Goal: Information Seeking & Learning: Find contact information

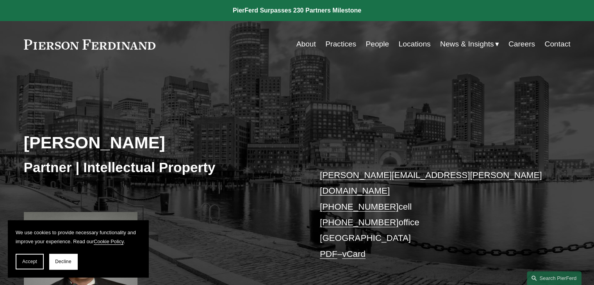
click at [378, 42] on link "People" at bounding box center [377, 44] width 23 height 15
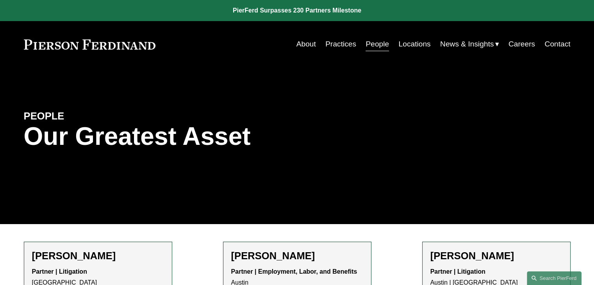
scroll to position [160, 0]
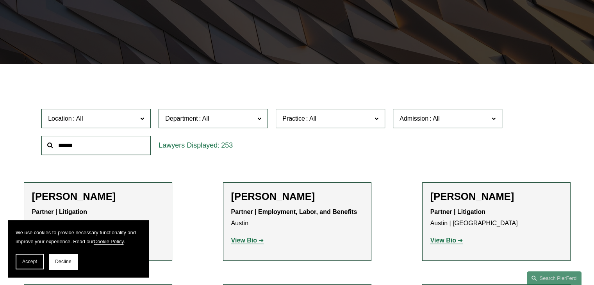
click at [233, 120] on span "Department" at bounding box center [209, 118] width 89 height 11
click at [0, 0] on link "Intellectual Property" at bounding box center [0, 0] width 0 height 0
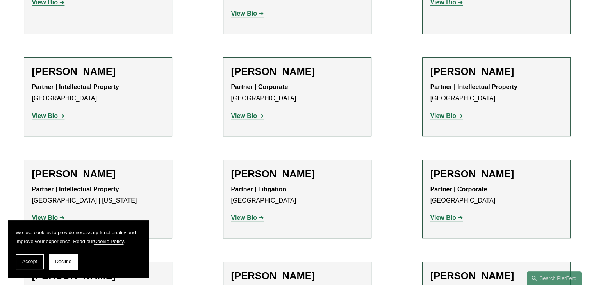
scroll to position [551, 0]
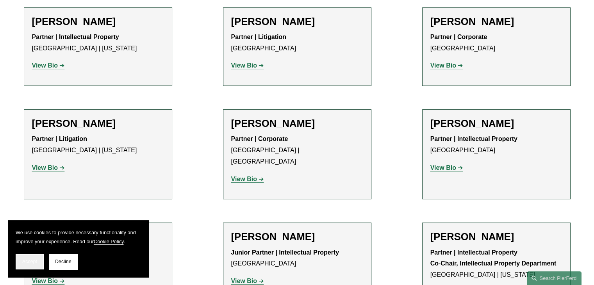
click at [25, 261] on span "Accept" at bounding box center [29, 261] width 15 height 5
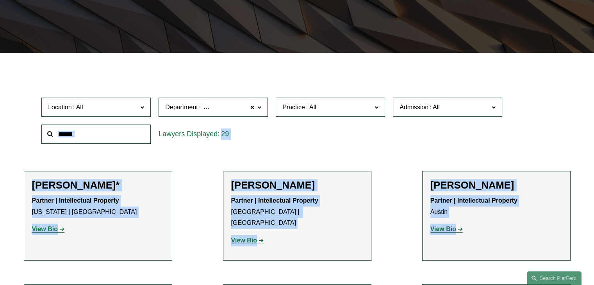
scroll to position [142, 0]
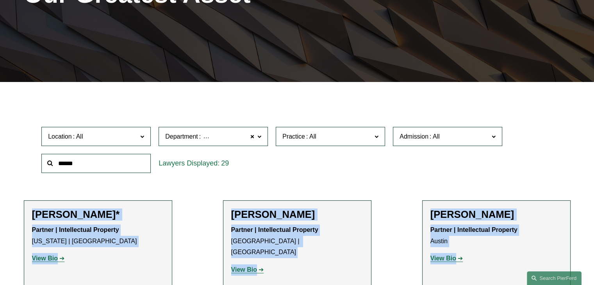
drag, startPoint x: 291, startPoint y: 161, endPoint x: 21, endPoint y: 205, distance: 273.5
copy ul "Jeffrey Ambroziak* Partner | Intellectual Property New York | Boston View Bio L…"
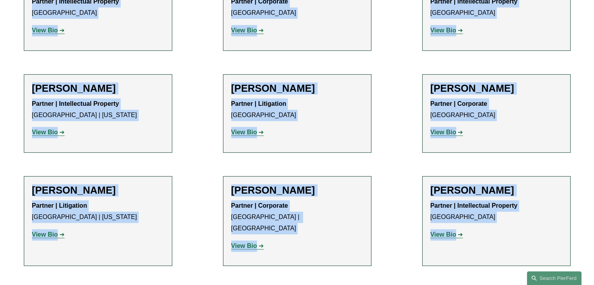
scroll to position [494, 0]
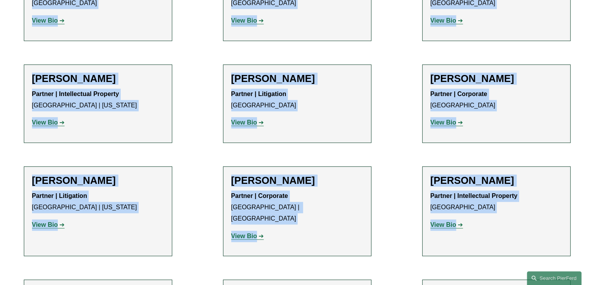
click at [516, 121] on div "Tyler Giles Partner | Corporate Atlanta View Bio Location: Atlanta; Department:…" at bounding box center [496, 104] width 132 height 63
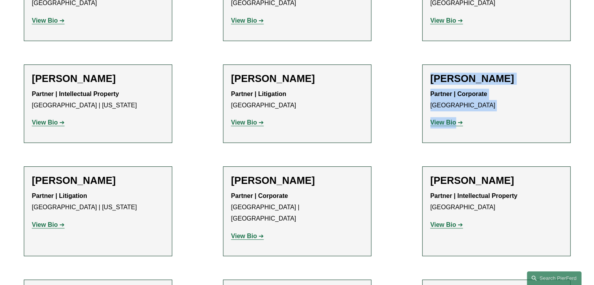
drag, startPoint x: 480, startPoint y: 115, endPoint x: 425, endPoint y: 70, distance: 71.6
click at [425, 70] on li "Tyler Giles Partner | Corporate Atlanta View Bio Location: Atlanta; Department:…" at bounding box center [496, 103] width 148 height 79
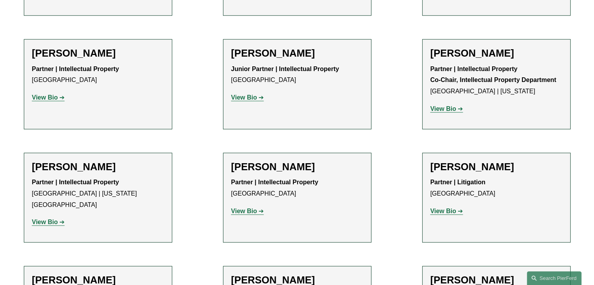
scroll to position [767, 0]
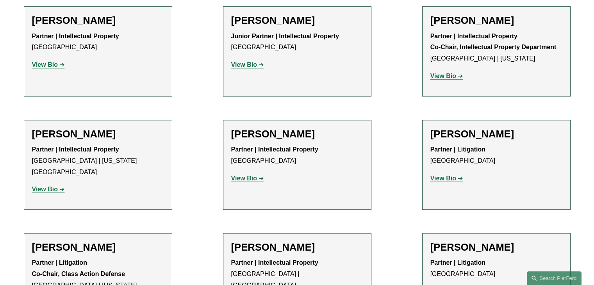
drag, startPoint x: 53, startPoint y: 38, endPoint x: 36, endPoint y: 40, distance: 16.6
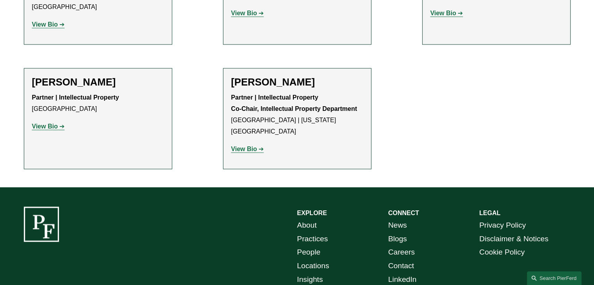
scroll to position [1275, 0]
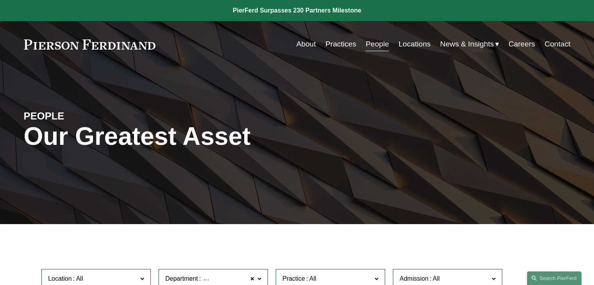
scroll to position [0, 0]
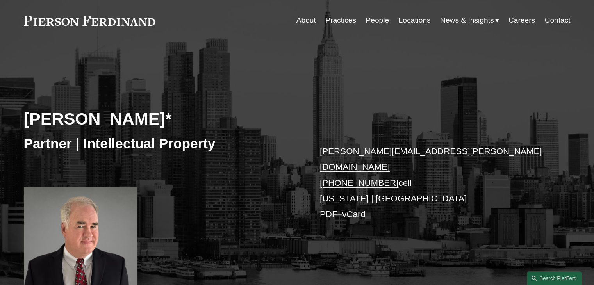
scroll to position [117, 0]
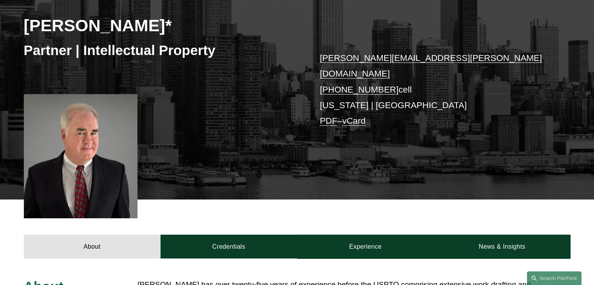
drag, startPoint x: 169, startPoint y: 20, endPoint x: 35, endPoint y: 46, distance: 136.1
click at [26, 26] on h2 "Jeffrey Ambroziak*" at bounding box center [160, 25] width 273 height 20
copy h2 "Jeffrey Ambroziak"
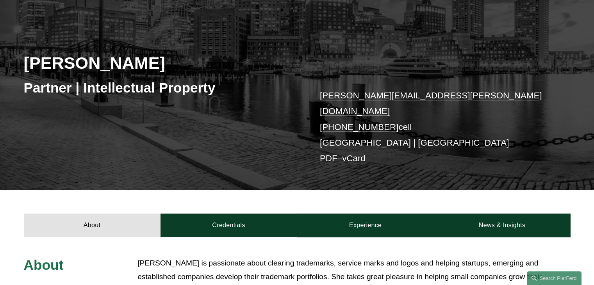
scroll to position [78, 0]
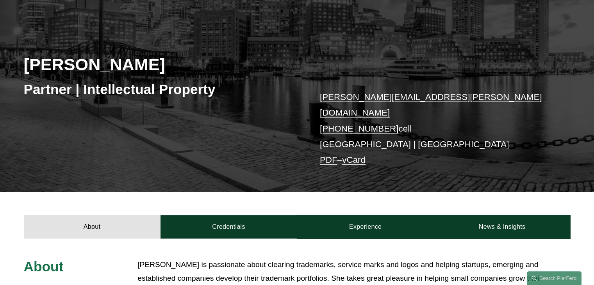
click at [107, 60] on h2 "[PERSON_NAME]" at bounding box center [160, 64] width 273 height 20
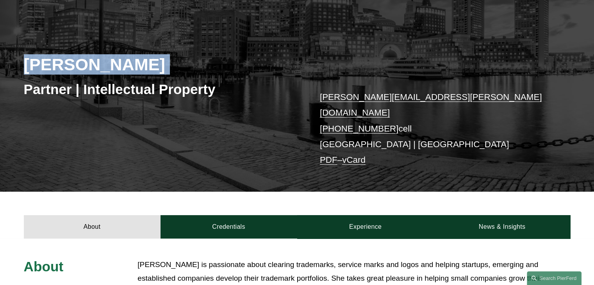
click at [107, 59] on h2 "[PERSON_NAME]" at bounding box center [160, 64] width 273 height 20
copy div "[PERSON_NAME]"
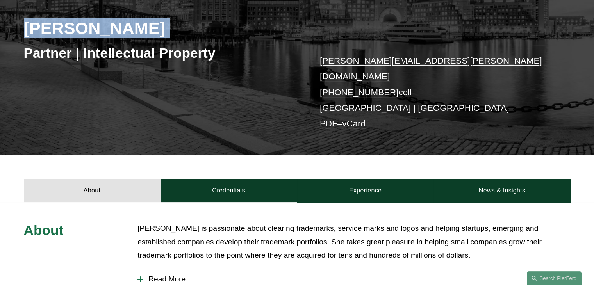
scroll to position [117, 0]
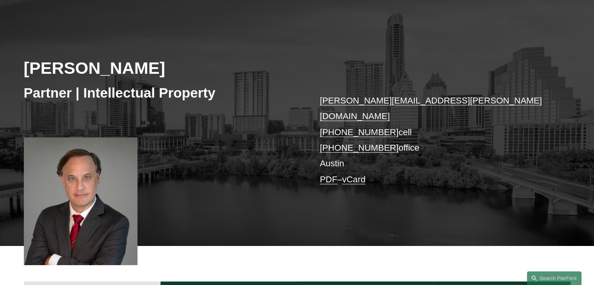
scroll to position [78, 0]
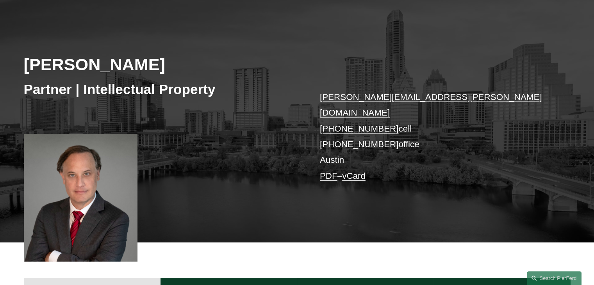
click at [100, 71] on h2 "[PERSON_NAME]" at bounding box center [160, 64] width 273 height 20
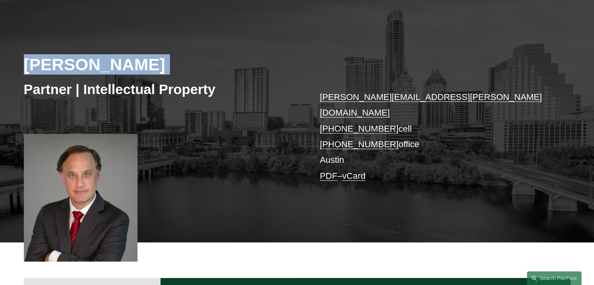
drag, startPoint x: 100, startPoint y: 71, endPoint x: 97, endPoint y: 78, distance: 7.9
click at [100, 71] on h2 "[PERSON_NAME]" at bounding box center [160, 64] width 273 height 20
copy div "[PERSON_NAME]"
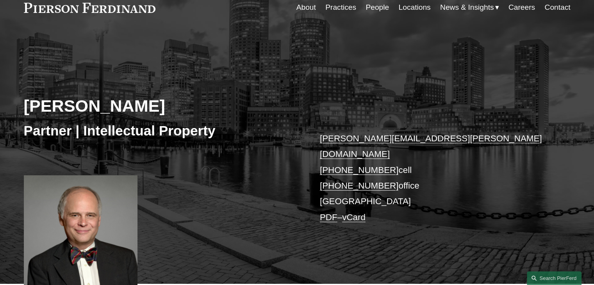
scroll to position [39, 0]
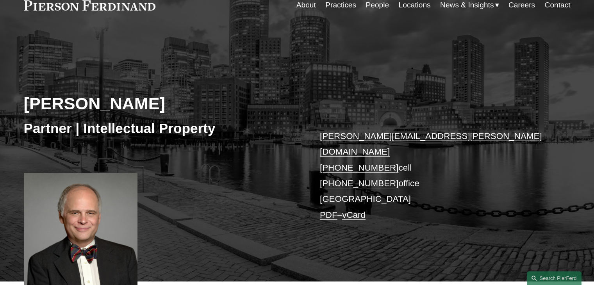
click at [105, 110] on h2 "David Boundy" at bounding box center [160, 103] width 273 height 20
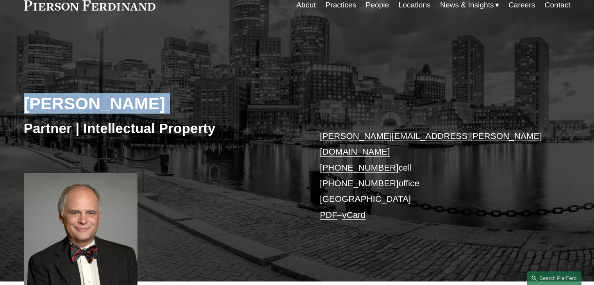
drag, startPoint x: 105, startPoint y: 110, endPoint x: 105, endPoint y: 120, distance: 9.8
click at [105, 110] on h2 "David Boundy" at bounding box center [160, 103] width 273 height 20
copy div "David Boundy"
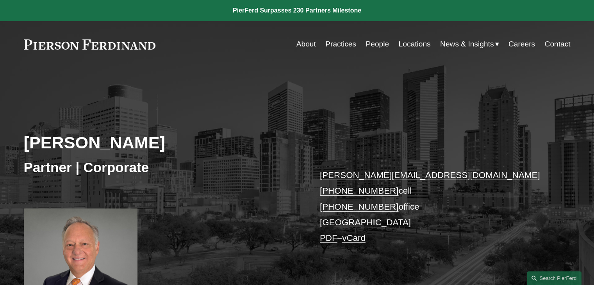
drag, startPoint x: 153, startPoint y: 141, endPoint x: 8, endPoint y: 139, distance: 144.9
click at [8, 139] on div "Wayne P. Bunch Jr. Partner | Corporate wayne.bunch@pierferd.com +1.713.594.7642…" at bounding box center [297, 196] width 594 height 223
copy h2 "Wayne P. Bunch"
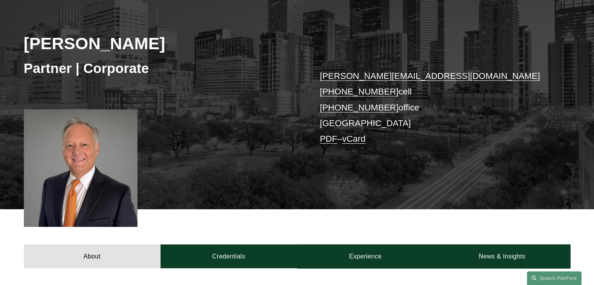
scroll to position [117, 0]
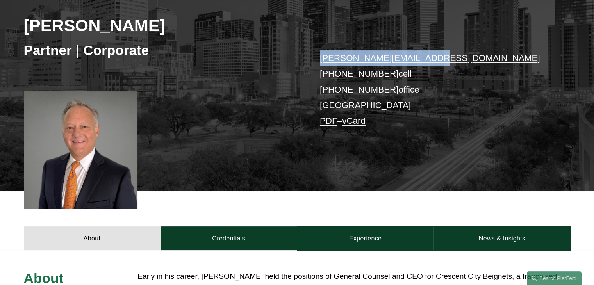
drag, startPoint x: 399, startPoint y: 62, endPoint x: 315, endPoint y: 64, distance: 84.0
click at [315, 64] on div "Wayne P. Bunch Jr. Partner | Corporate wayne.bunch@pierferd.com +1.713.594.7642…" at bounding box center [297, 79] width 594 height 223
copy link "wayne.bunch@pierferd.com"
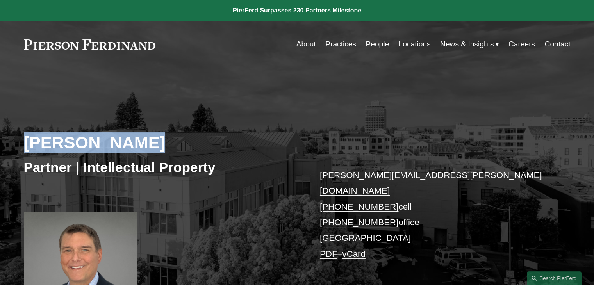
drag, startPoint x: 157, startPoint y: 140, endPoint x: 1, endPoint y: 142, distance: 156.7
click at [1, 142] on div "Greg Chopskie Partner | Intellectual Property greg.chopskie@pierferd.com +1.202…" at bounding box center [297, 203] width 594 height 236
copy h2 "Greg Chopskie"
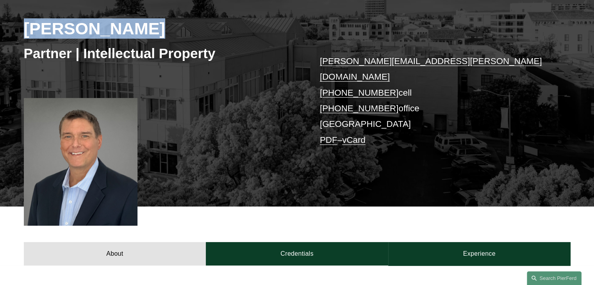
scroll to position [117, 0]
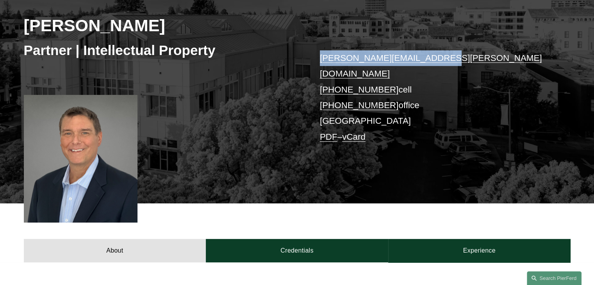
drag, startPoint x: 443, startPoint y: 55, endPoint x: 316, endPoint y: 61, distance: 126.7
click at [316, 61] on div "Greg Chopskie Partner | Intellectual Property greg.chopskie@pierferd.com +1.202…" at bounding box center [297, 86] width 594 height 236
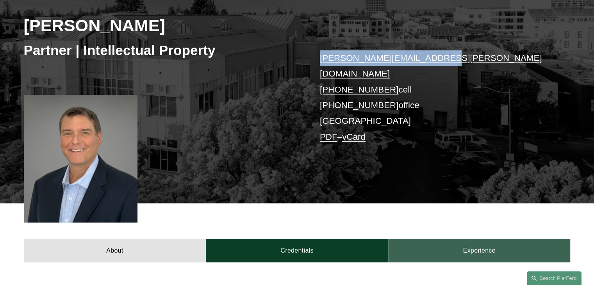
copy link "greg.chopskie@pierferd.com"
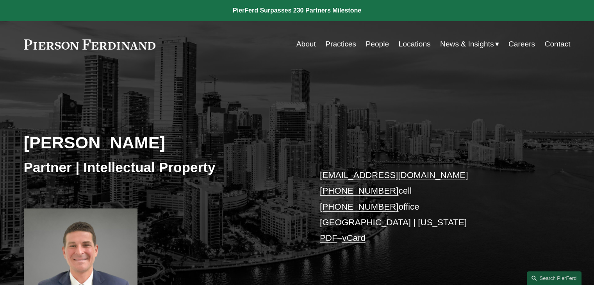
drag, startPoint x: 170, startPoint y: 138, endPoint x: 16, endPoint y: 138, distance: 153.5
click at [16, 138] on div "[PERSON_NAME] Partner | Intellectual Property [EMAIL_ADDRESS][DOMAIN_NAME] [PHO…" at bounding box center [297, 196] width 594 height 223
copy h2 "[PERSON_NAME]"
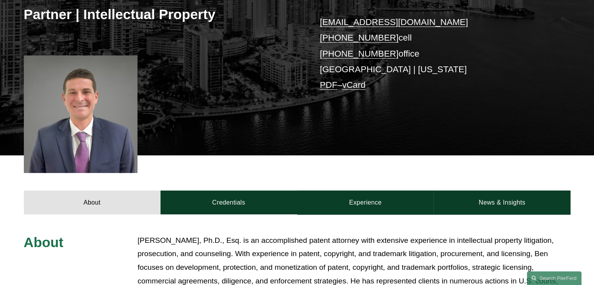
scroll to position [156, 0]
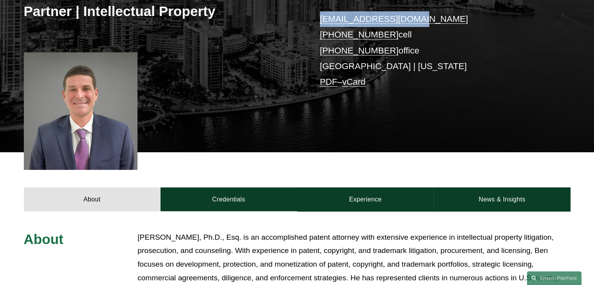
drag, startPoint x: 428, startPoint y: 19, endPoint x: 316, endPoint y: 24, distance: 111.8
click at [316, 24] on div "[PERSON_NAME] Partner | Intellectual Property [EMAIL_ADDRESS][DOMAIN_NAME] [PHO…" at bounding box center [297, 40] width 594 height 223
copy link "[EMAIL_ADDRESS][DOMAIN_NAME]"
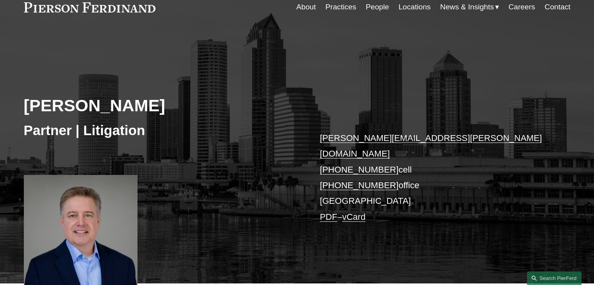
scroll to position [39, 0]
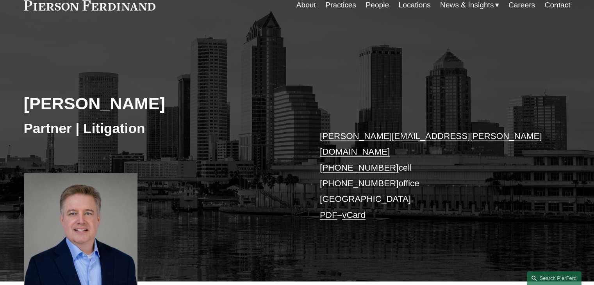
drag, startPoint x: 164, startPoint y: 104, endPoint x: 30, endPoint y: 133, distance: 137.0
click at [0, 107] on div "Charles Geitner Partner | Litigation charles.geitner@pierferd.com +1.813.727.31…" at bounding box center [297, 164] width 594 height 236
copy h2 "Charles Geitner"
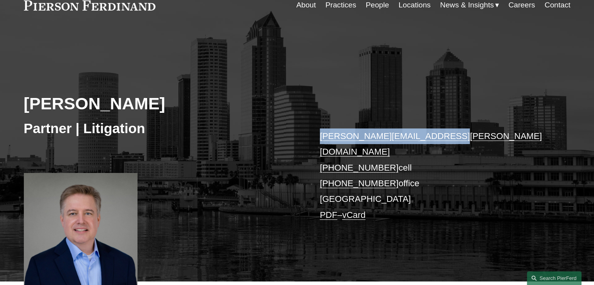
drag, startPoint x: 455, startPoint y: 138, endPoint x: 305, endPoint y: 143, distance: 149.3
click at [305, 143] on div "Charles Geitner Partner | Litigation charles.geitner@pierferd.com +1.813.727.31…" at bounding box center [297, 164] width 594 height 236
copy div "charles.geitner@pierferd.com"
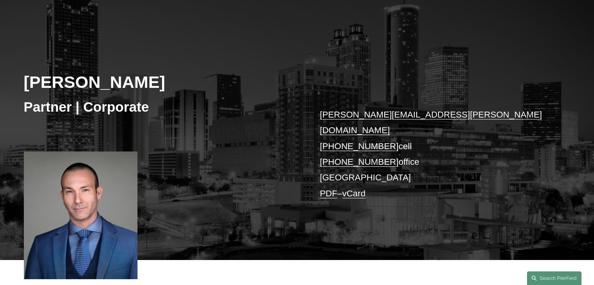
scroll to position [78, 0]
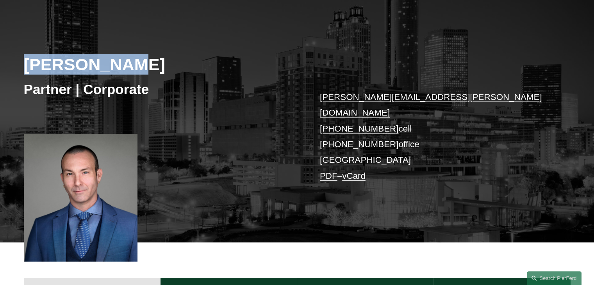
drag, startPoint x: 114, startPoint y: 64, endPoint x: 0, endPoint y: 67, distance: 114.1
click at [0, 67] on div "[PERSON_NAME] Partner | Corporate [PERSON_NAME][EMAIL_ADDRESS][PERSON_NAME][DOM…" at bounding box center [297, 125] width 594 height 236
copy h2 "[PERSON_NAME]"
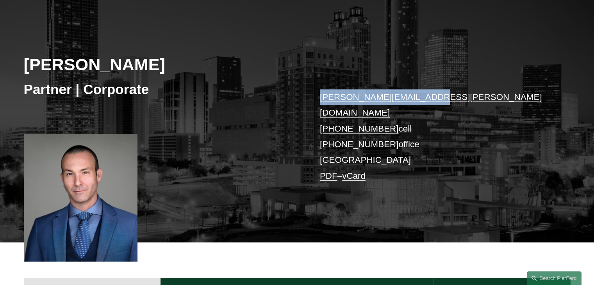
drag, startPoint x: 411, startPoint y: 97, endPoint x: 307, endPoint y: 100, distance: 103.6
click at [307, 100] on div "[PERSON_NAME] Partner | Corporate [PERSON_NAME][EMAIL_ADDRESS][PERSON_NAME][DOM…" at bounding box center [297, 125] width 594 height 236
copy div "[PERSON_NAME][EMAIL_ADDRESS][PERSON_NAME][DOMAIN_NAME]"
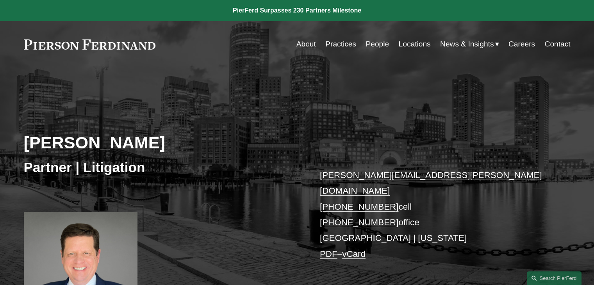
click at [121, 143] on h2 "[PERSON_NAME]" at bounding box center [160, 142] width 273 height 20
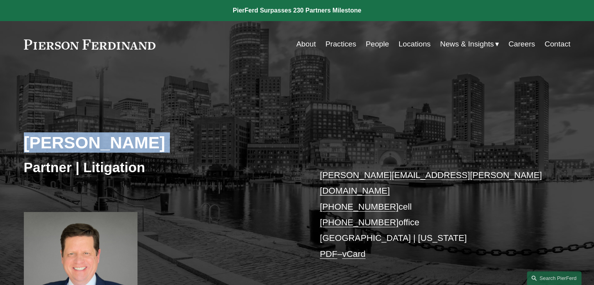
drag, startPoint x: 121, startPoint y: 143, endPoint x: 115, endPoint y: 160, distance: 17.4
click at [121, 143] on h2 "[PERSON_NAME]" at bounding box center [160, 142] width 273 height 20
copy div "[PERSON_NAME]"
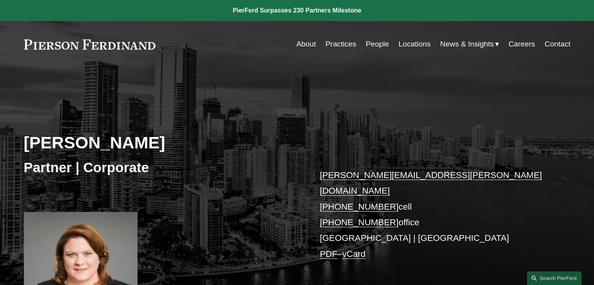
click at [106, 139] on h2 "[PERSON_NAME]" at bounding box center [160, 142] width 273 height 20
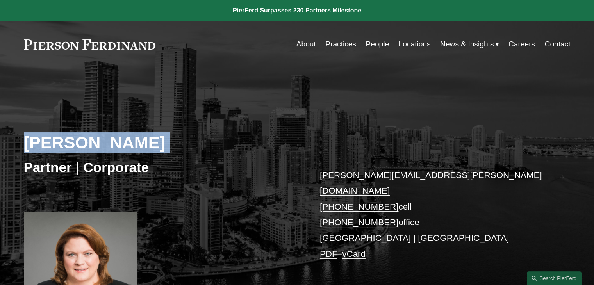
click at [106, 139] on h2 "Debra S. Hill" at bounding box center [160, 142] width 273 height 20
copy div "Debra S. Hill"
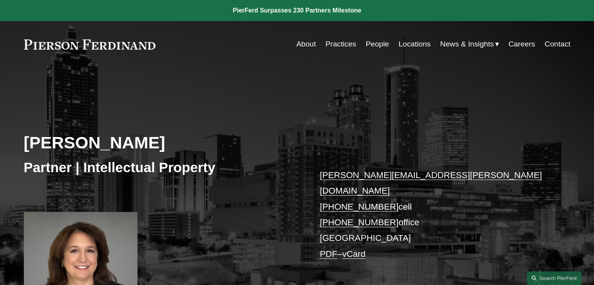
click at [148, 138] on h2 "Rachel Huffstetler" at bounding box center [160, 142] width 273 height 20
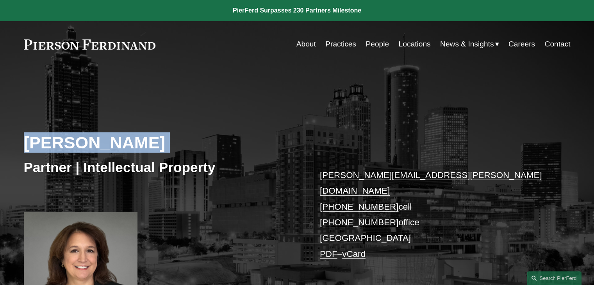
click at [148, 138] on h2 "Rachel Huffstetler" at bounding box center [160, 142] width 273 height 20
copy div "Rachel Huffstetler"
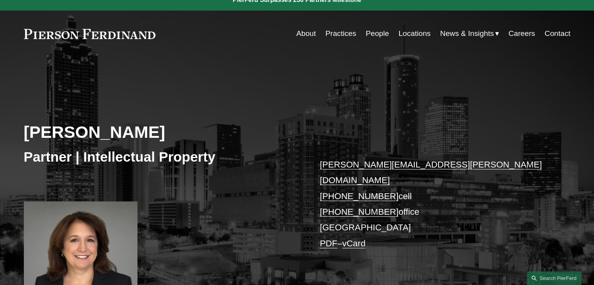
scroll to position [78, 0]
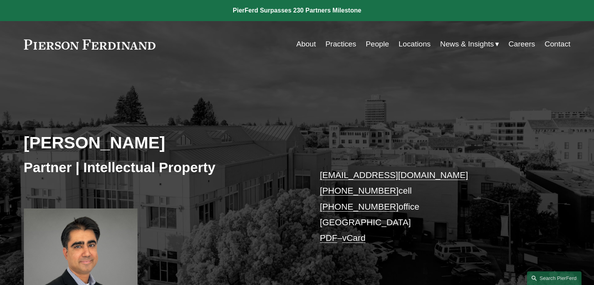
click at [86, 145] on h2 "Sid Kapoor" at bounding box center [160, 142] width 273 height 20
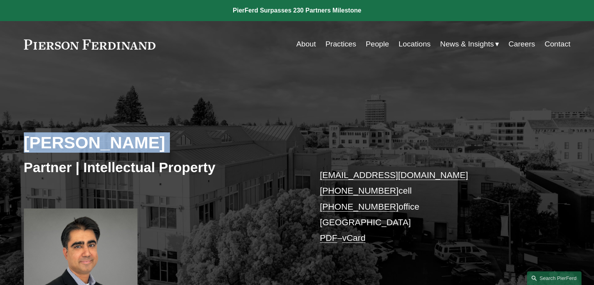
click at [86, 145] on h2 "Sid Kapoor" at bounding box center [160, 142] width 273 height 20
copy div "Sid Kapoor"
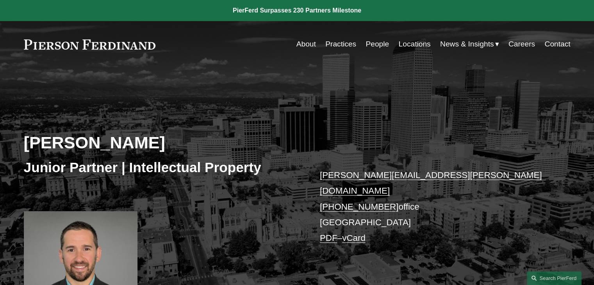
click at [131, 139] on h2 "[PERSON_NAME]" at bounding box center [160, 142] width 273 height 20
click at [131, 139] on h2 "Daniel Kennedy" at bounding box center [160, 142] width 273 height 20
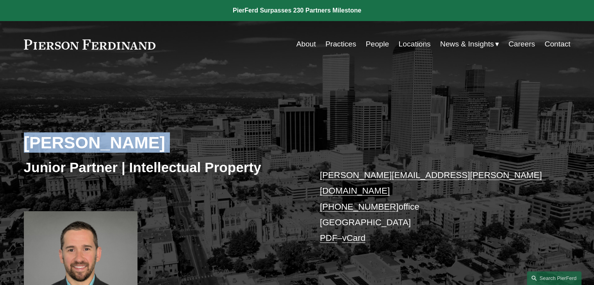
click at [131, 139] on h2 "Daniel Kennedy" at bounding box center [160, 142] width 273 height 20
copy div "Daniel Kennedy"
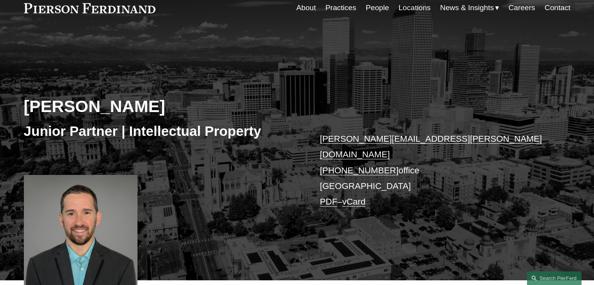
scroll to position [39, 0]
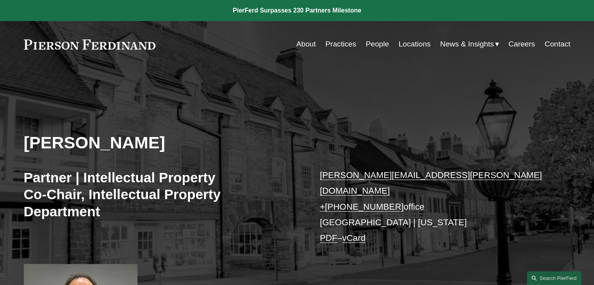
click at [153, 152] on h2 "[PERSON_NAME]" at bounding box center [160, 142] width 273 height 20
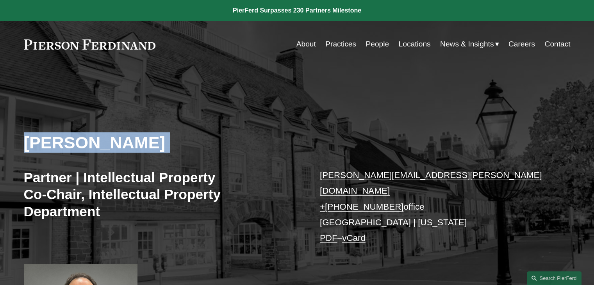
click at [153, 152] on h2 "[PERSON_NAME]" at bounding box center [160, 142] width 273 height 20
copy div "[PERSON_NAME]"
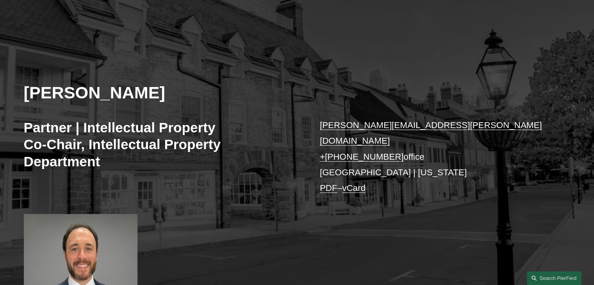
scroll to position [78, 0]
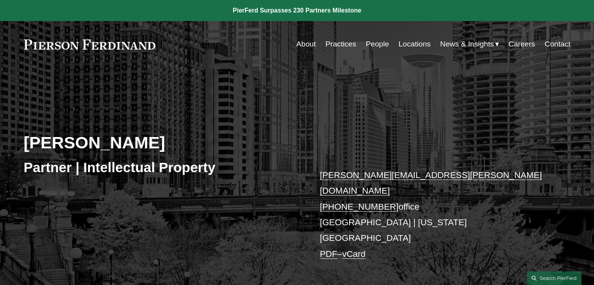
click at [117, 144] on h2 "Eric N. Kohli" at bounding box center [160, 142] width 273 height 20
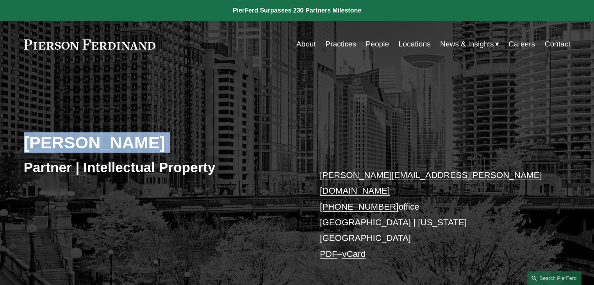
click at [117, 144] on h2 "Eric N. Kohli" at bounding box center [160, 142] width 273 height 20
copy div "Eric N. Kohli"
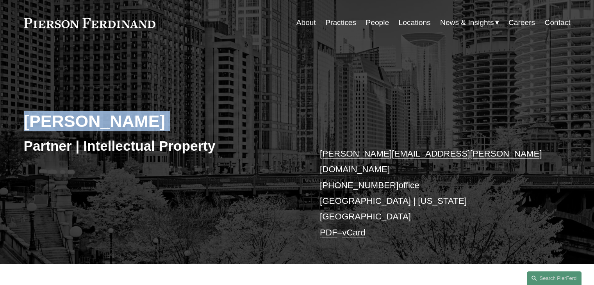
scroll to position [78, 0]
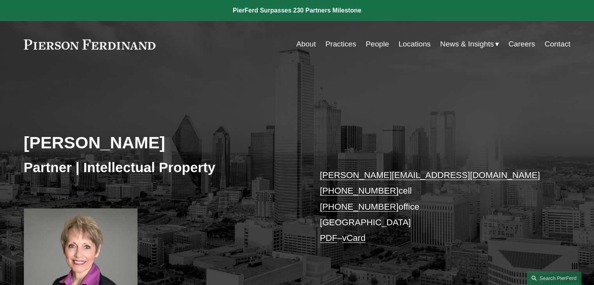
click at [125, 138] on h2 "[PERSON_NAME]" at bounding box center [160, 142] width 273 height 20
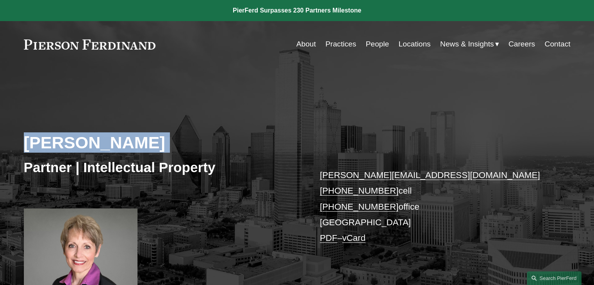
drag, startPoint x: 125, startPoint y: 138, endPoint x: 95, endPoint y: 203, distance: 71.8
click at [125, 138] on h2 "[PERSON_NAME]" at bounding box center [160, 142] width 273 height 20
copy div "[PERSON_NAME]"
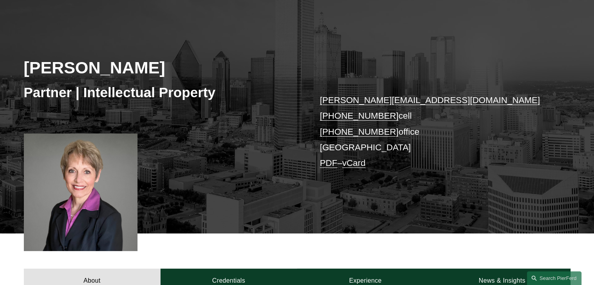
scroll to position [78, 0]
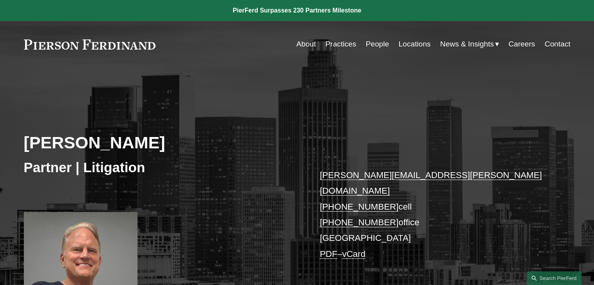
click at [103, 147] on h2 "David Makous" at bounding box center [160, 142] width 273 height 20
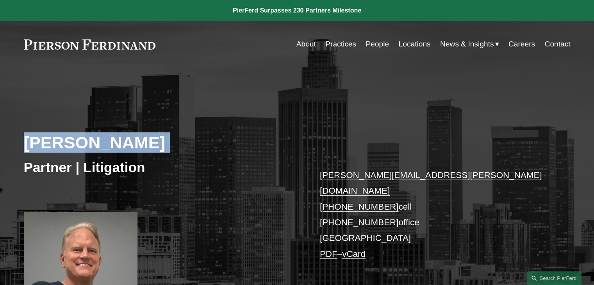
click at [103, 147] on h2 "David Makous" at bounding box center [160, 142] width 273 height 20
copy div "David Makous"
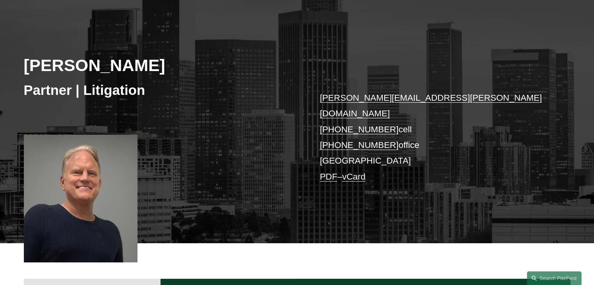
scroll to position [78, 0]
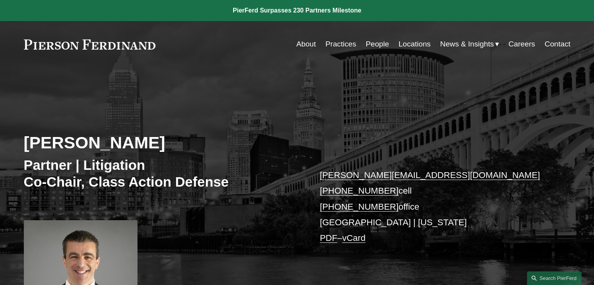
click at [101, 138] on h2 "[PERSON_NAME]" at bounding box center [160, 142] width 273 height 20
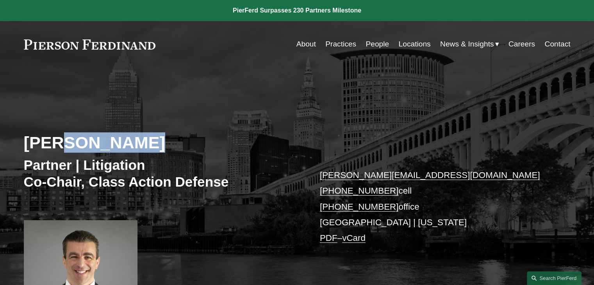
click at [101, 138] on h2 "[PERSON_NAME]" at bounding box center [160, 142] width 273 height 20
copy div "[PERSON_NAME]"
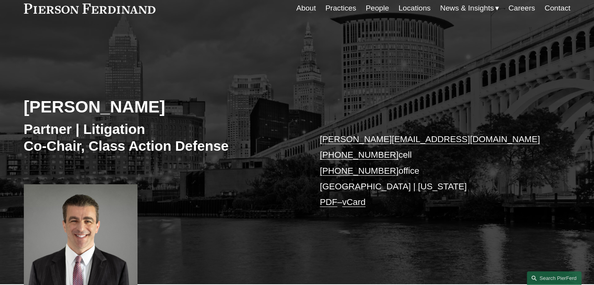
scroll to position [39, 0]
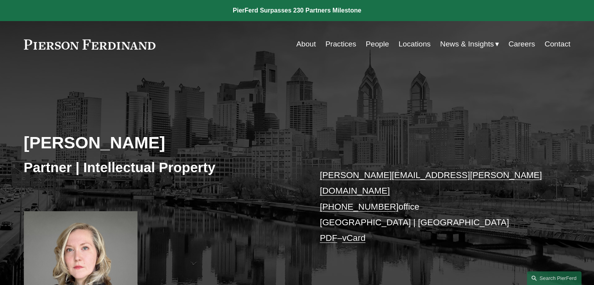
click at [124, 133] on h2 "[PERSON_NAME]" at bounding box center [160, 142] width 273 height 20
click at [124, 133] on h2 "Nicole O’Hara" at bounding box center [160, 142] width 273 height 20
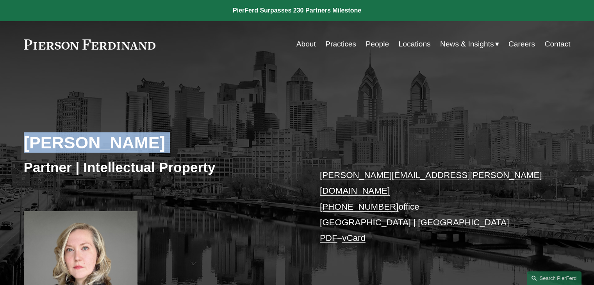
click at [124, 133] on h2 "Nicole O’Hara" at bounding box center [160, 142] width 273 height 20
copy div "Nicole O’Hara"
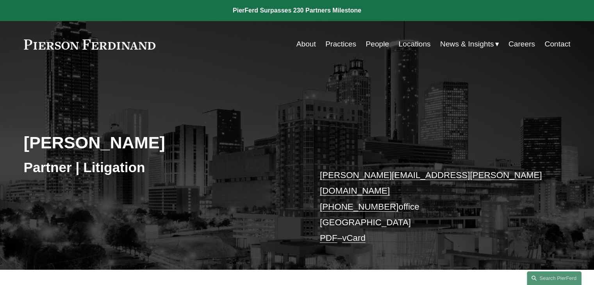
click at [130, 138] on h2 "David L. Pardue" at bounding box center [160, 142] width 273 height 20
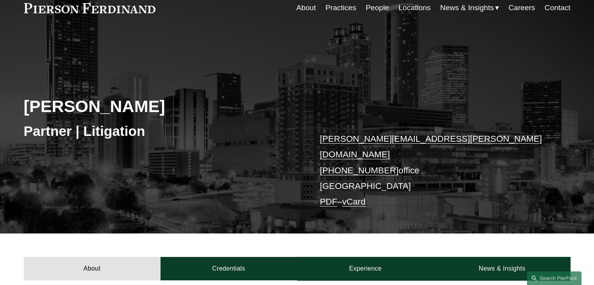
scroll to position [39, 0]
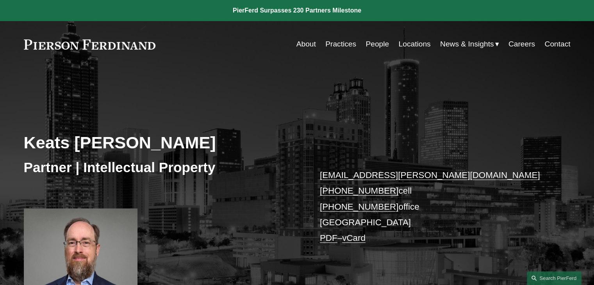
click at [111, 143] on h2 "Keats Quinalty" at bounding box center [160, 142] width 273 height 20
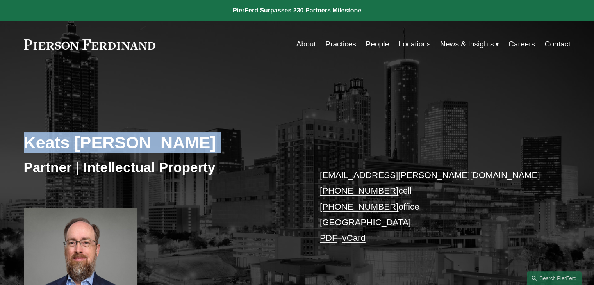
click at [111, 143] on h2 "Keats Quinalty" at bounding box center [160, 142] width 273 height 20
copy div "Keats Quinalty"
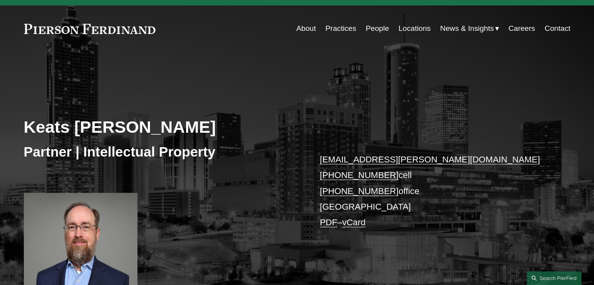
scroll to position [78, 0]
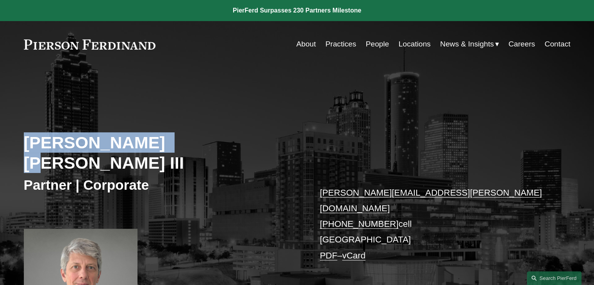
drag, startPoint x: 167, startPoint y: 143, endPoint x: 22, endPoint y: 143, distance: 144.9
click at [22, 143] on div "[PERSON_NAME] [PERSON_NAME] III Partner | Corporate [PERSON_NAME][EMAIL_ADDRESS…" at bounding box center [297, 209] width 594 height 249
copy h2 "[PERSON_NAME] [PERSON_NAME]"
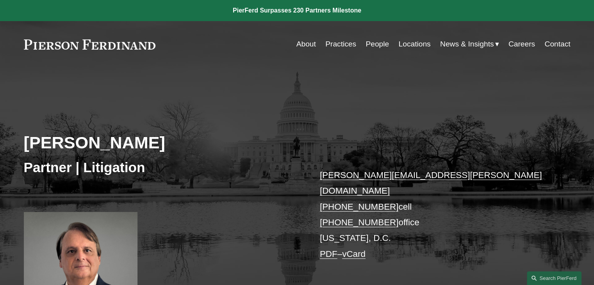
click at [140, 138] on h2 "Gary Rinkerman" at bounding box center [160, 142] width 273 height 20
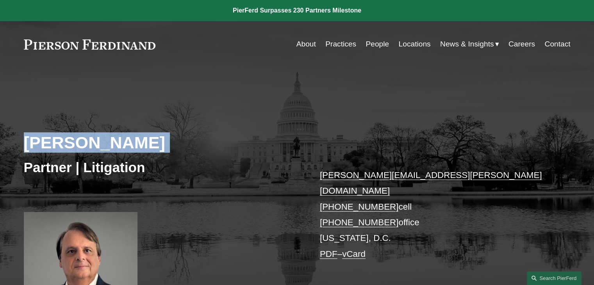
drag, startPoint x: 140, startPoint y: 138, endPoint x: 133, endPoint y: 156, distance: 19.8
click at [140, 138] on h2 "Gary Rinkerman" at bounding box center [160, 142] width 273 height 20
copy div "Gary Rinkerman"
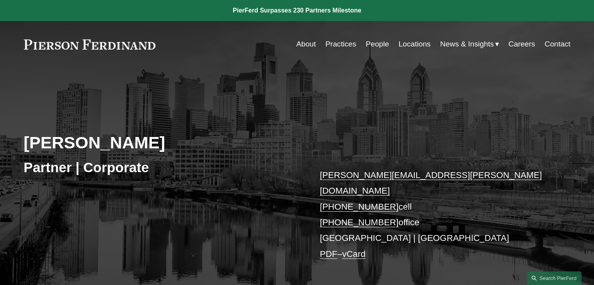
click at [143, 127] on div "Jonathan Rosan Partner | Corporate jonathan.rosan@pierferd.com +1.610.952.5708 …" at bounding box center [297, 185] width 594 height 200
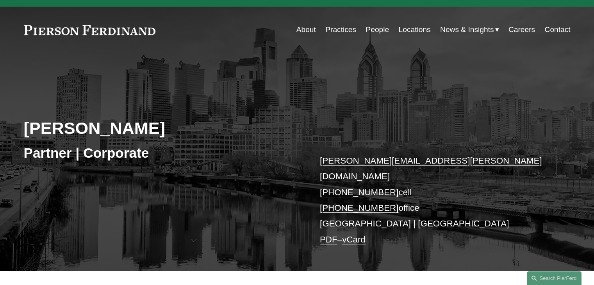
scroll to position [39, 0]
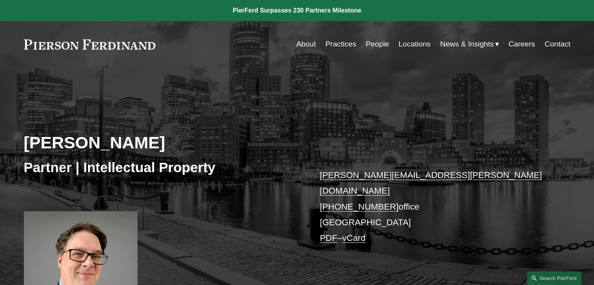
click at [104, 142] on h2 "[PERSON_NAME]" at bounding box center [160, 142] width 273 height 20
click at [104, 142] on h2 "Daniel Rose" at bounding box center [160, 142] width 273 height 20
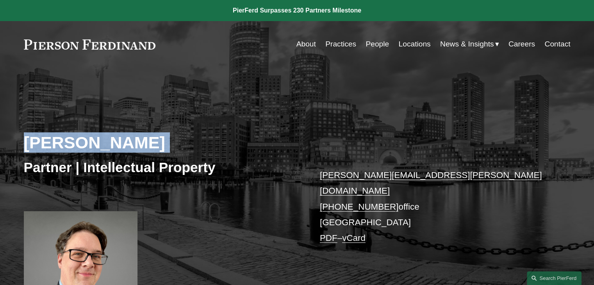
click at [104, 142] on h2 "Daniel Rose" at bounding box center [160, 142] width 273 height 20
copy div "Daniel Rose"
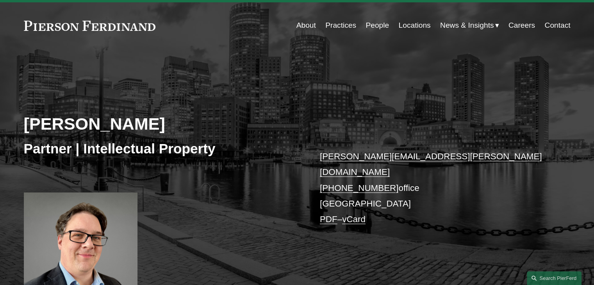
scroll to position [78, 0]
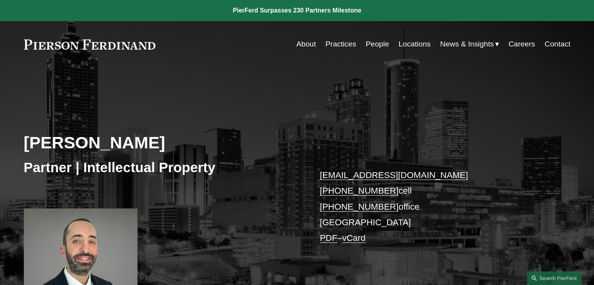
click at [123, 136] on h2 "[PERSON_NAME]" at bounding box center [160, 142] width 273 height 20
click at [123, 136] on h2 "Armon Shahdadi" at bounding box center [160, 142] width 273 height 20
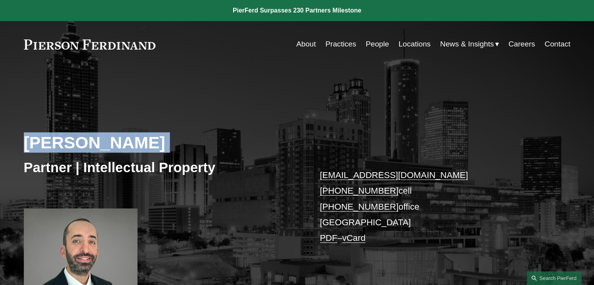
click at [123, 136] on h2 "Armon Shahdadi" at bounding box center [160, 142] width 273 height 20
copy div "Armon Shahdadi"
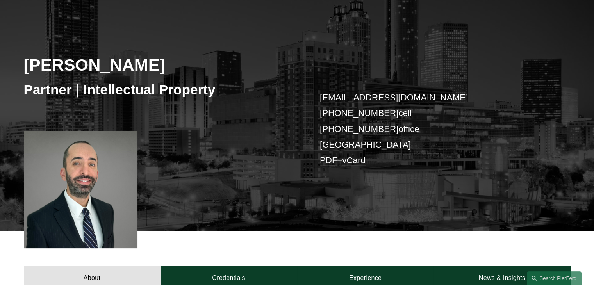
scroll to position [78, 0]
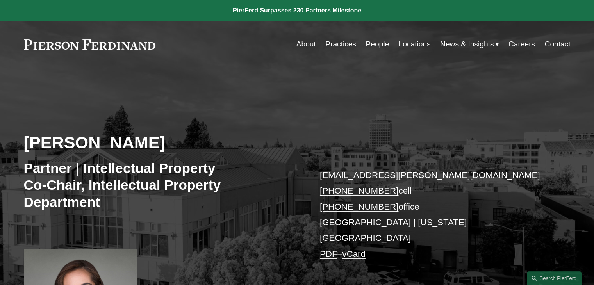
click at [119, 149] on h2 "[PERSON_NAME]" at bounding box center [160, 142] width 273 height 20
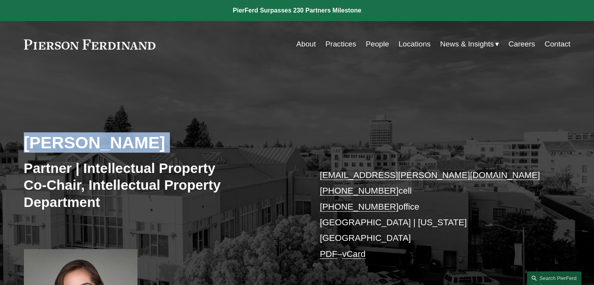
click at [120, 148] on h2 "[PERSON_NAME]" at bounding box center [160, 142] width 273 height 20
copy div "[PERSON_NAME]"
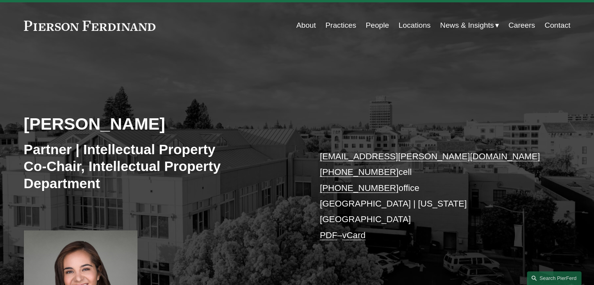
scroll to position [78, 0]
